Goal: Information Seeking & Learning: Find specific page/section

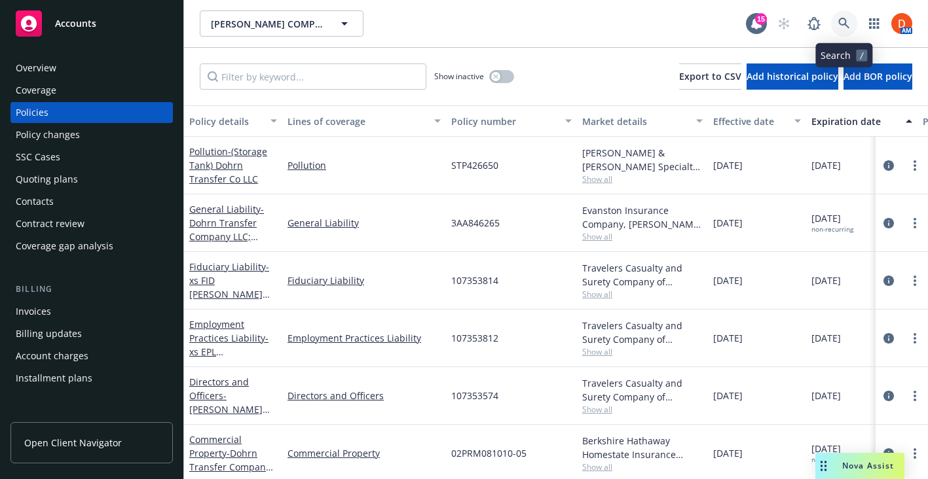
click at [849, 18] on icon at bounding box center [844, 24] width 12 height 12
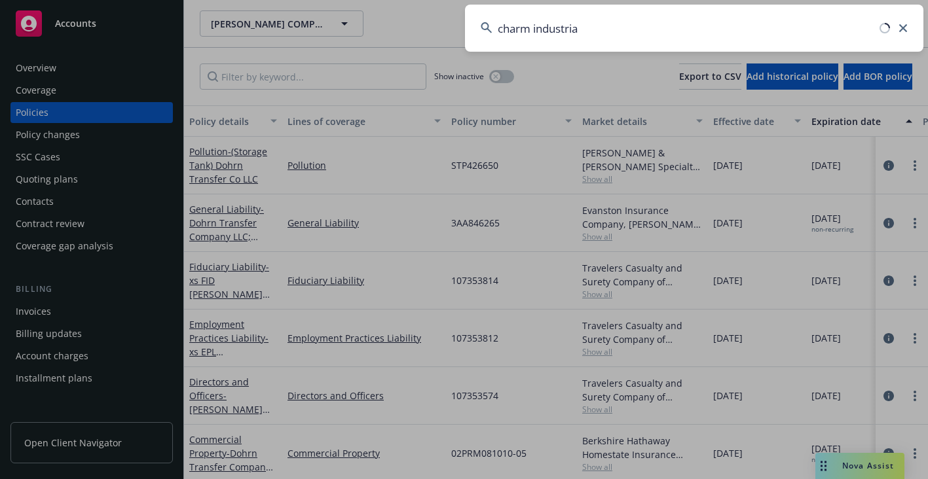
type input "charm industrial"
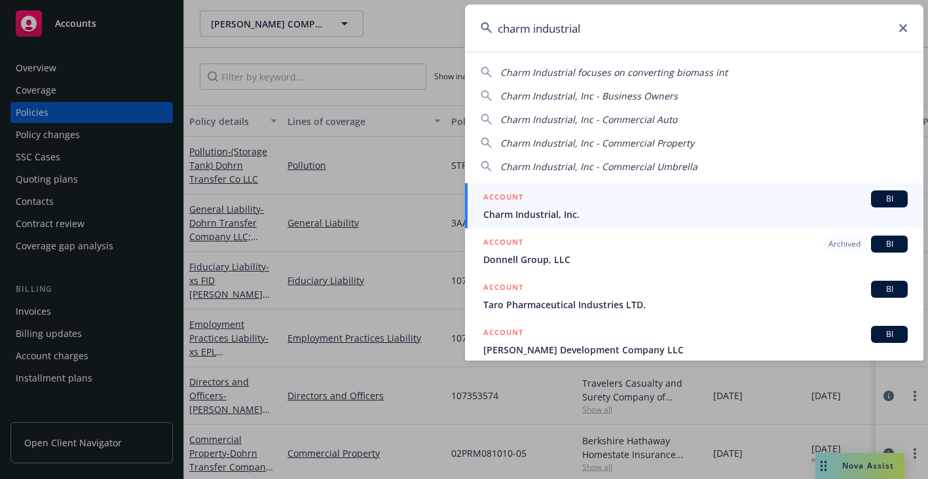
click at [522, 209] on span "Charm Industrial, Inc." at bounding box center [695, 215] width 424 height 14
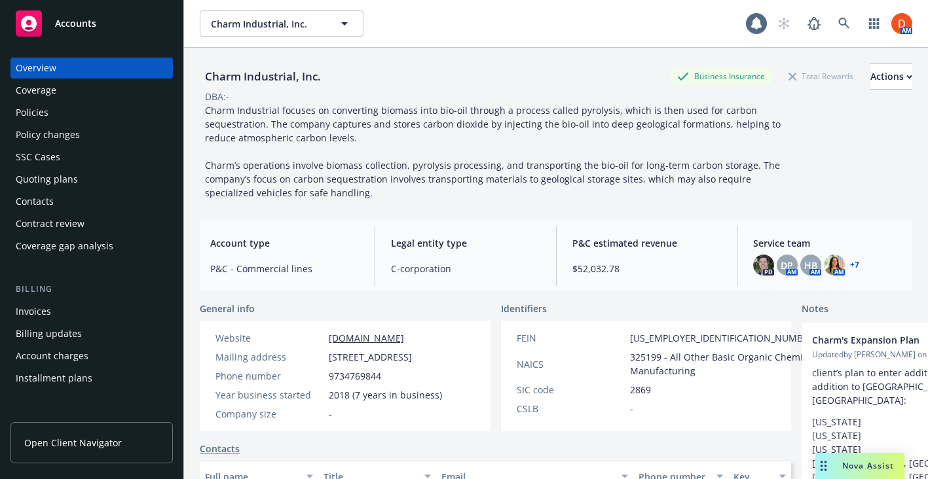
click at [132, 109] on div "Policies" at bounding box center [92, 112] width 152 height 21
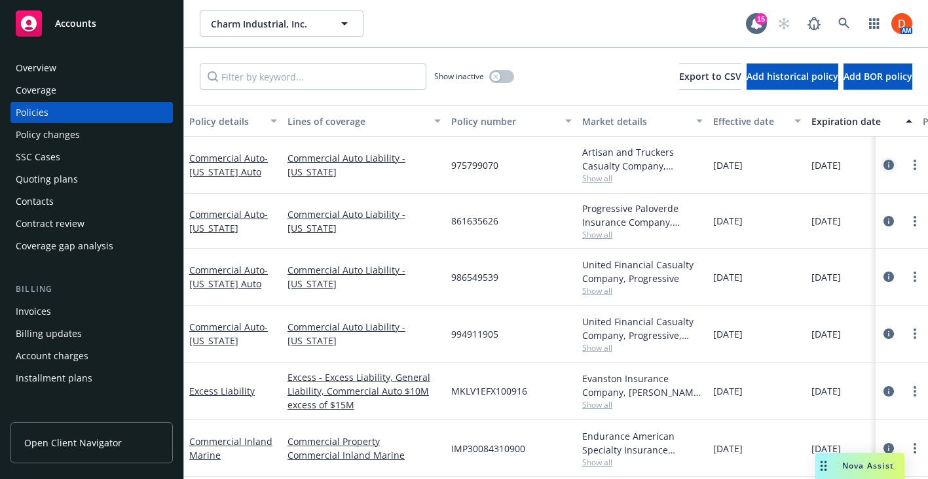
click at [891, 166] on icon "circleInformation" at bounding box center [888, 165] width 10 height 10
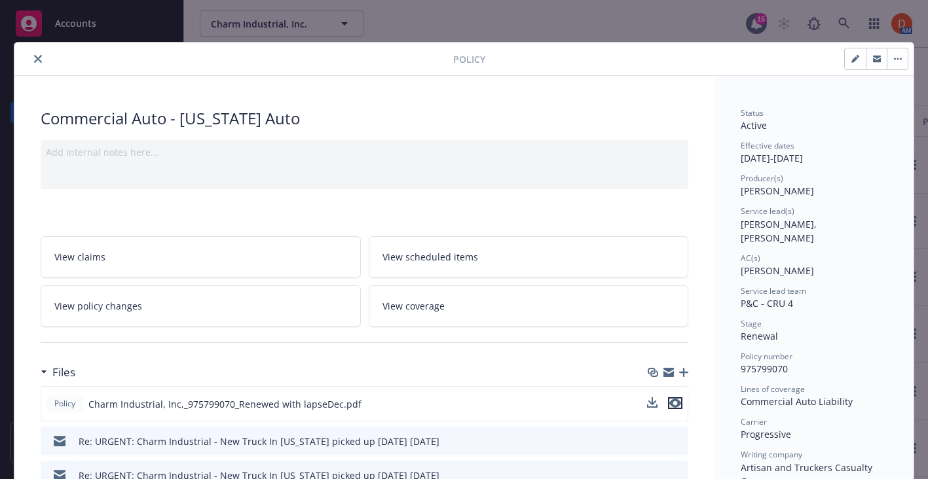
click at [675, 399] on icon "preview file" at bounding box center [675, 403] width 12 height 9
click at [39, 55] on icon "close" at bounding box center [38, 59] width 8 height 8
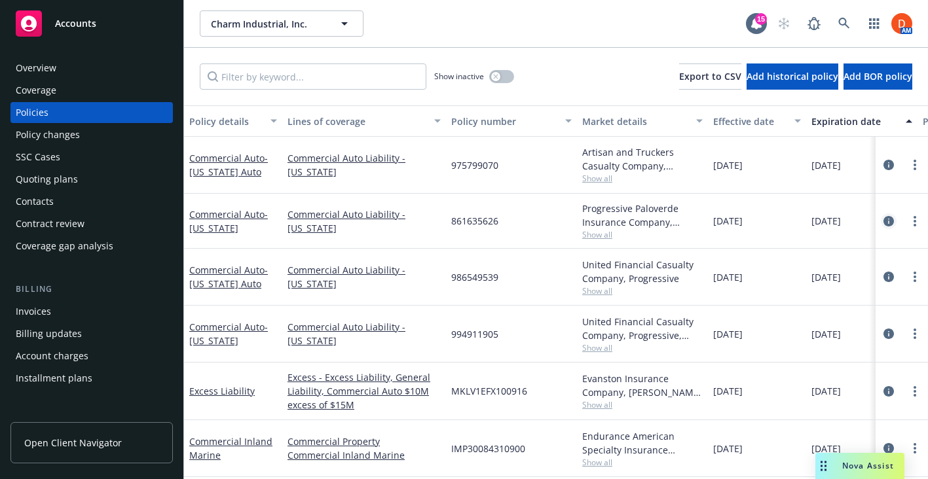
click at [887, 218] on icon "circleInformation" at bounding box center [888, 221] width 10 height 10
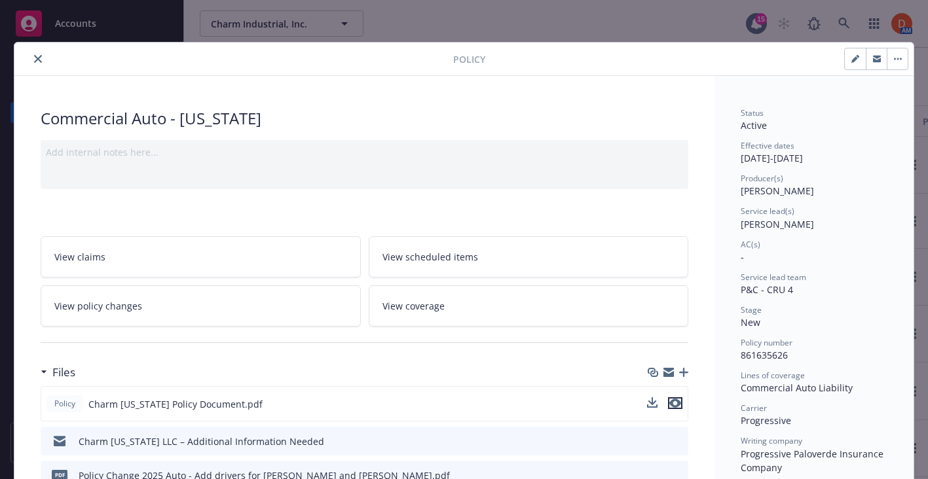
click at [676, 399] on icon "preview file" at bounding box center [675, 403] width 12 height 9
click at [35, 55] on icon "close" at bounding box center [38, 59] width 8 height 8
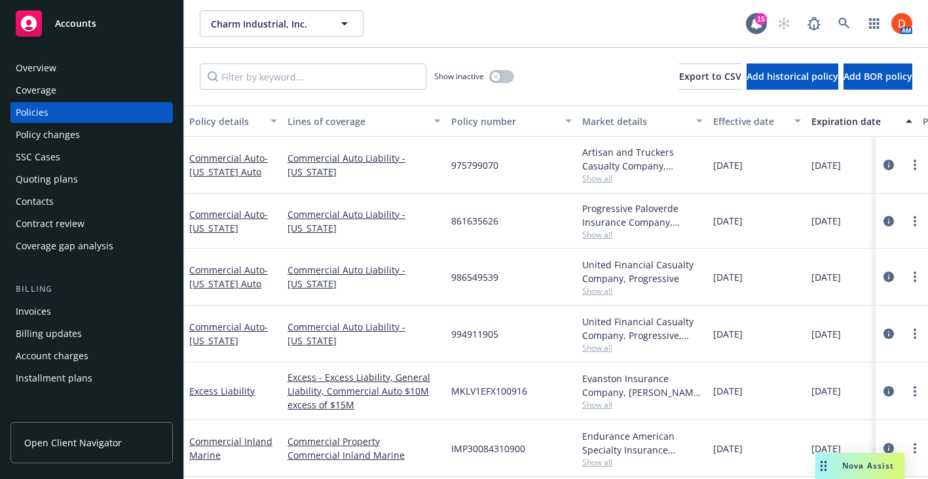
click at [881, 270] on div at bounding box center [902, 277] width 42 height 16
click at [888, 278] on icon "circleInformation" at bounding box center [888, 277] width 10 height 10
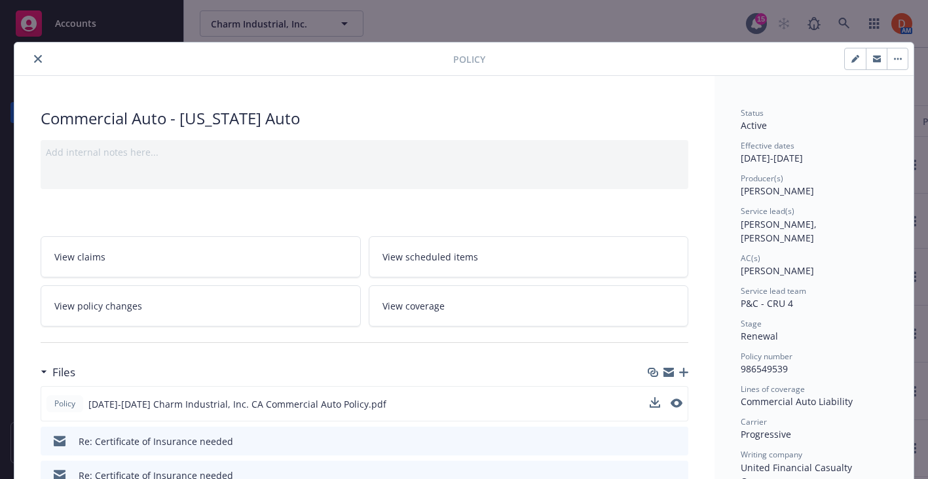
click at [682, 404] on div "Policy [DATE]-[DATE] Charm Industrial, Inc. CA Commercial Auto Policy.pdf" at bounding box center [365, 403] width 648 height 35
click at [678, 406] on icon "preview file" at bounding box center [675, 403] width 12 height 9
